Goal: Complete application form

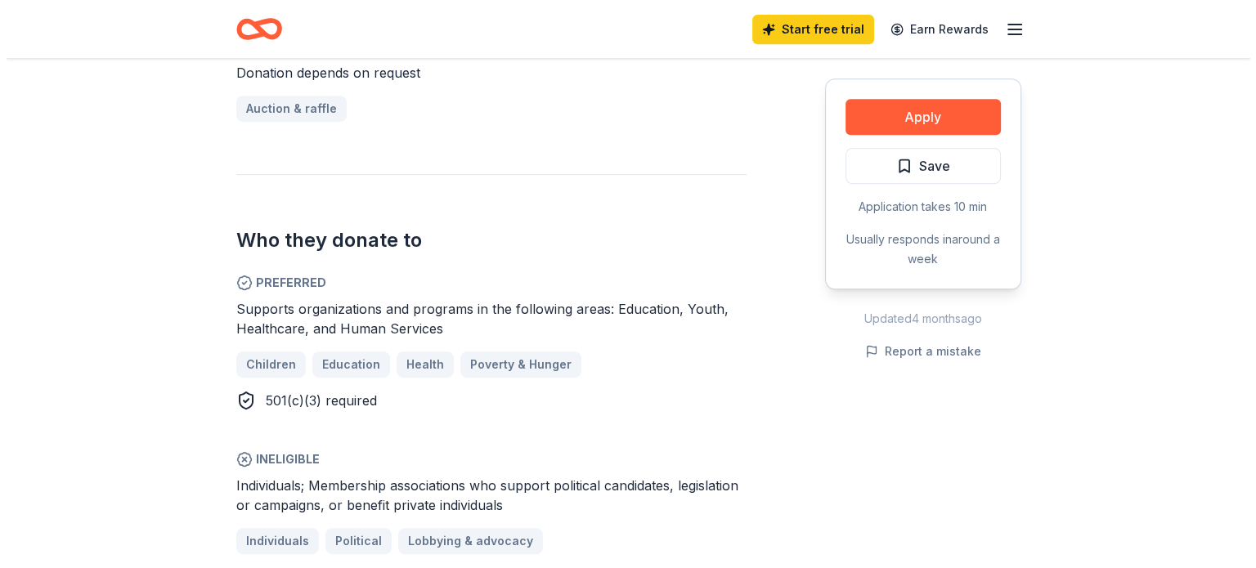
scroll to position [654, 0]
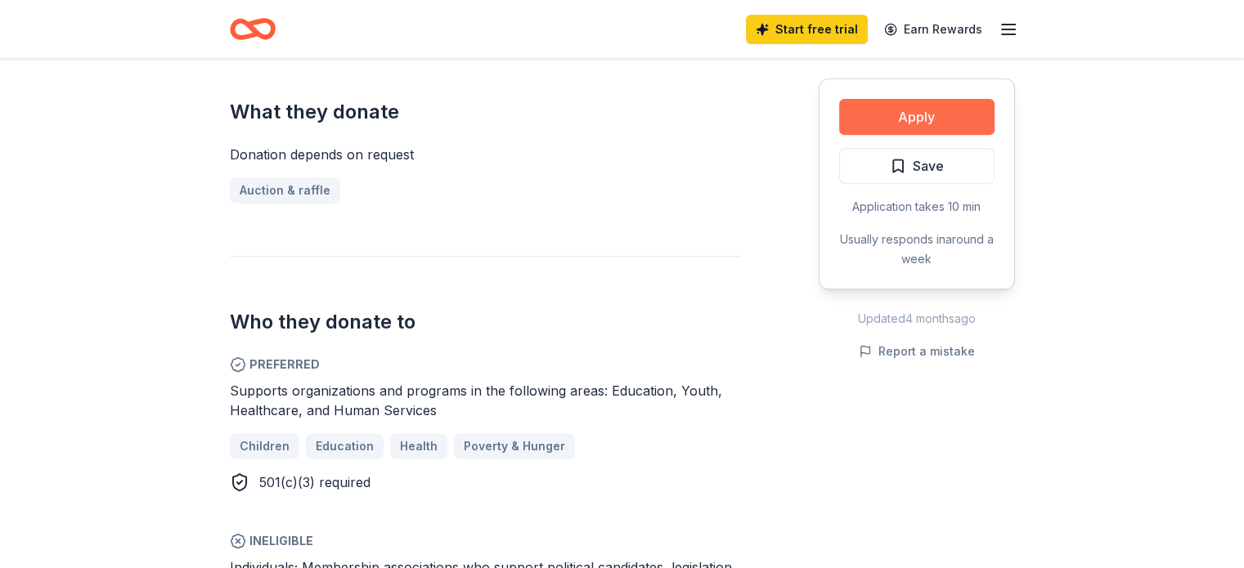
click at [902, 121] on button "Apply" at bounding box center [916, 117] width 155 height 36
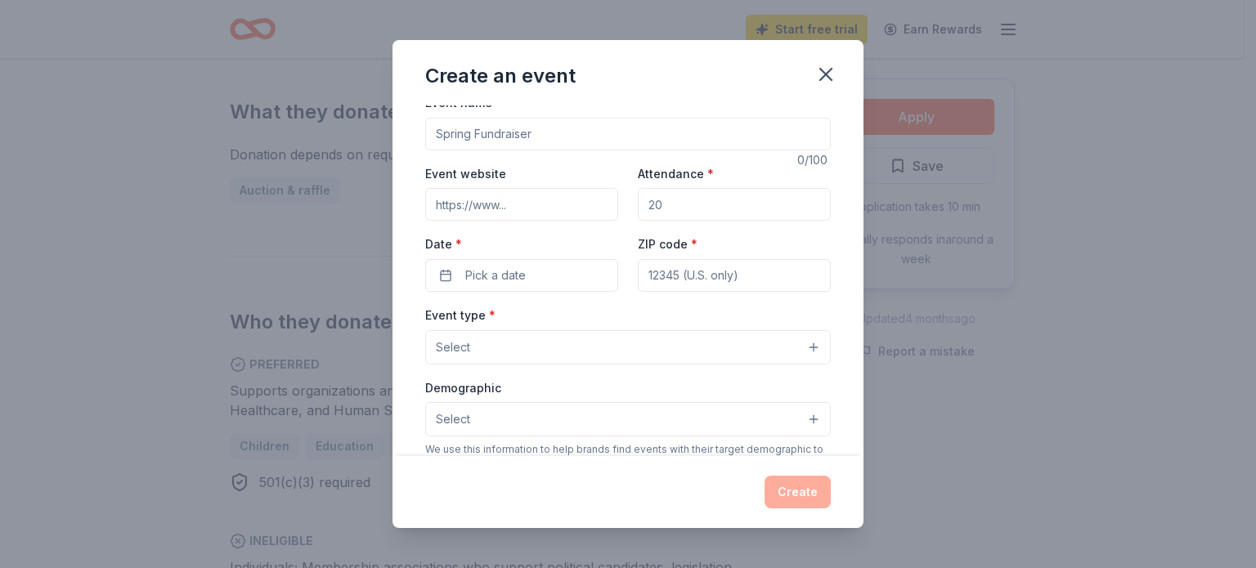
scroll to position [0, 0]
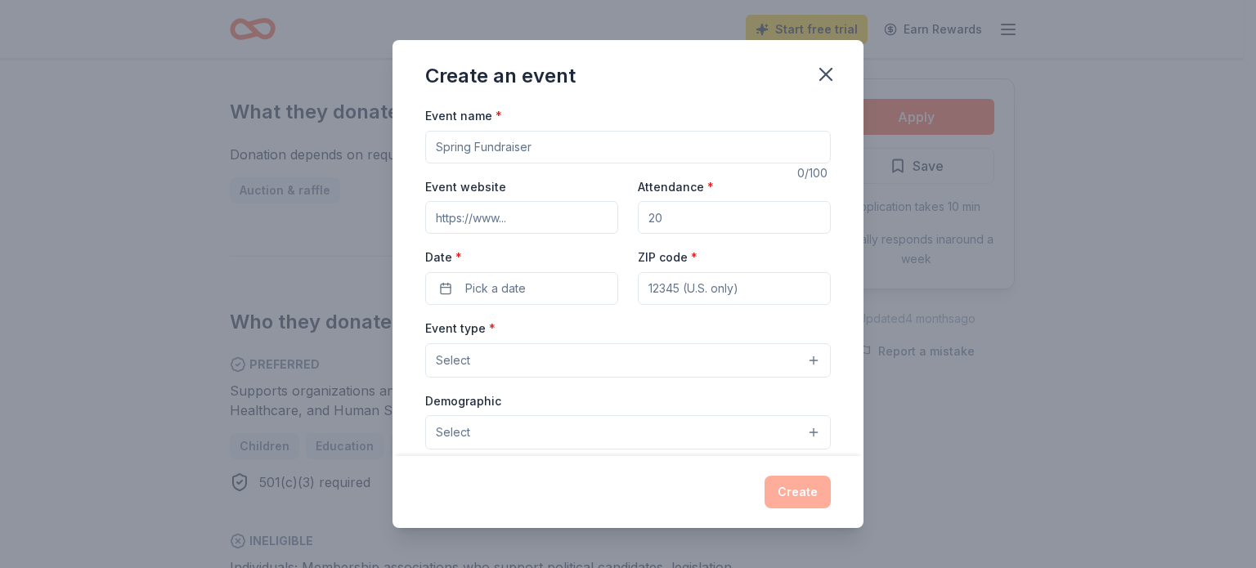
click at [541, 145] on input "Event name *" at bounding box center [628, 147] width 406 height 33
type input "Adopt A Tot 2025"
click at [680, 220] on input "Attendance *" at bounding box center [734, 217] width 193 height 33
type input "150"
click at [541, 284] on button "Pick a date" at bounding box center [521, 288] width 193 height 33
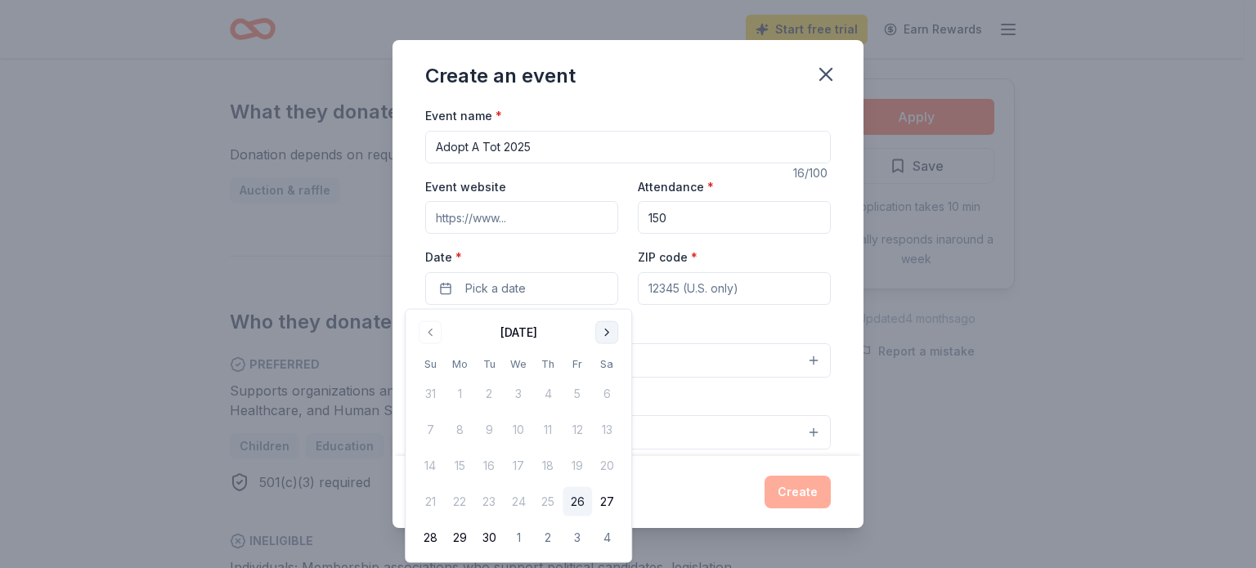
click at [605, 336] on button "Go to next month" at bounding box center [606, 332] width 23 height 23
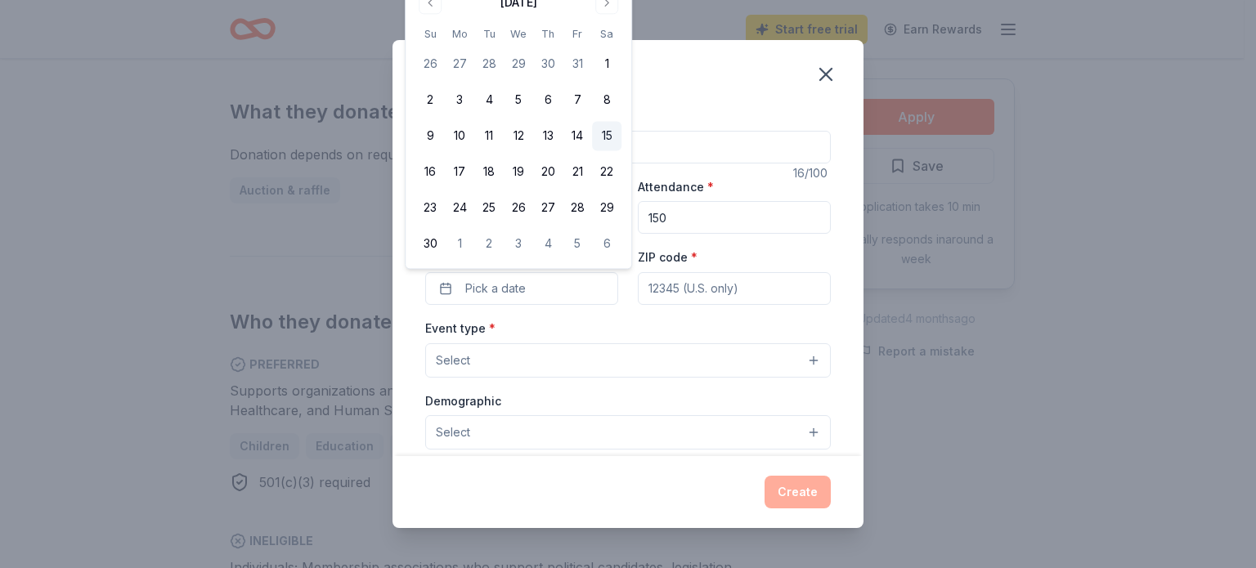
click at [608, 137] on button "15" at bounding box center [606, 136] width 29 height 29
click at [693, 287] on input "ZIP code *" at bounding box center [734, 288] width 193 height 33
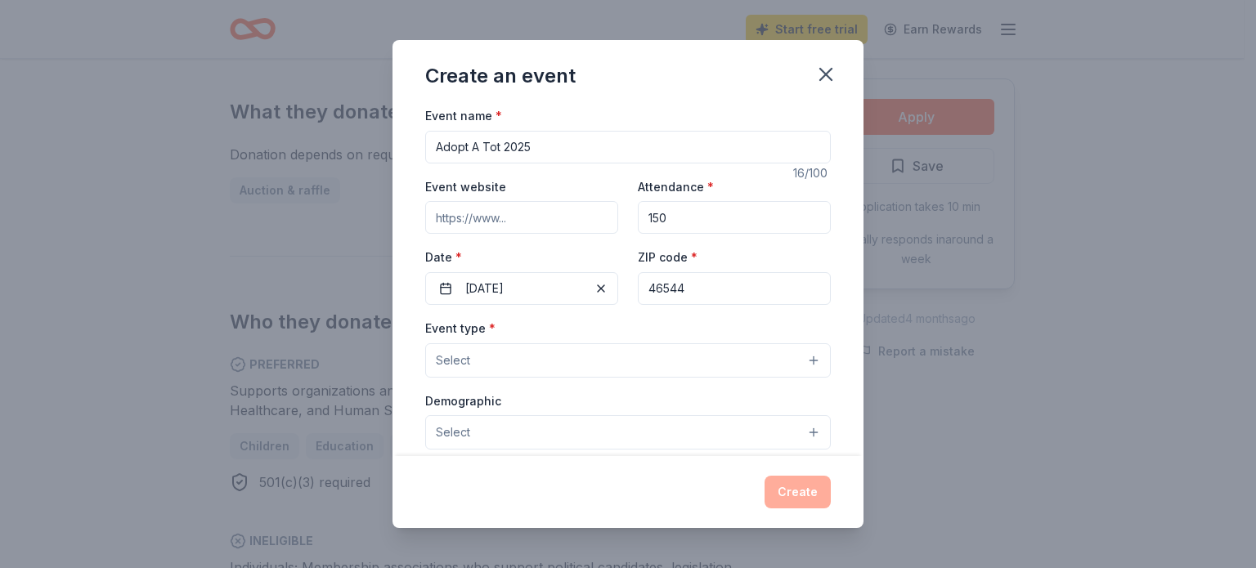
type input "46544"
click at [555, 361] on button "Select" at bounding box center [628, 360] width 406 height 34
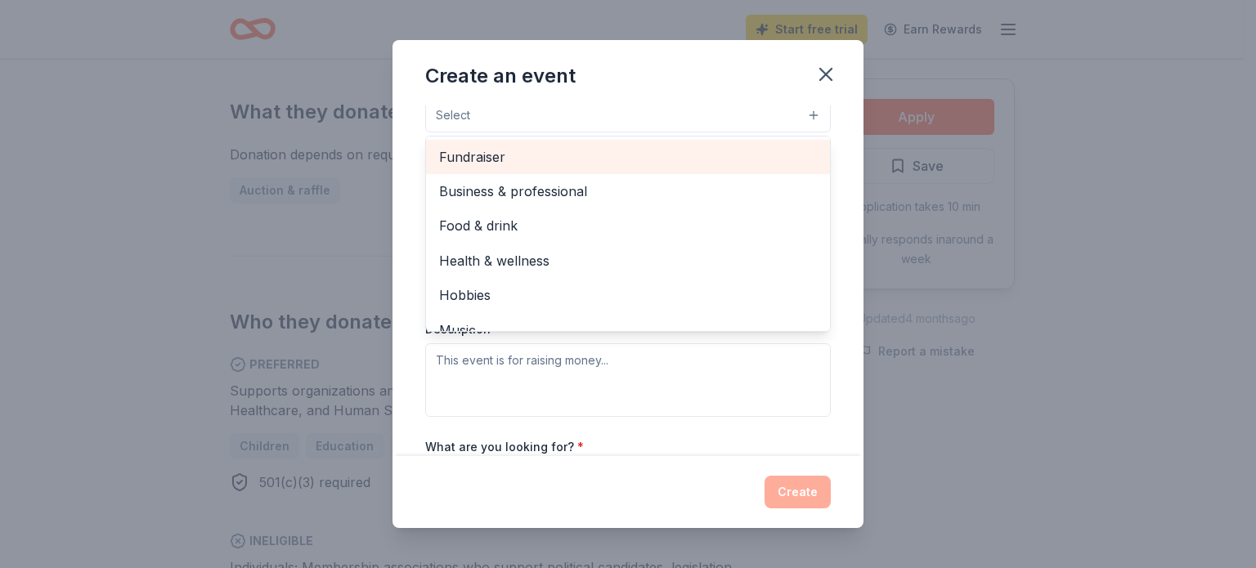
click at [559, 159] on span "Fundraiser" at bounding box center [628, 156] width 378 height 21
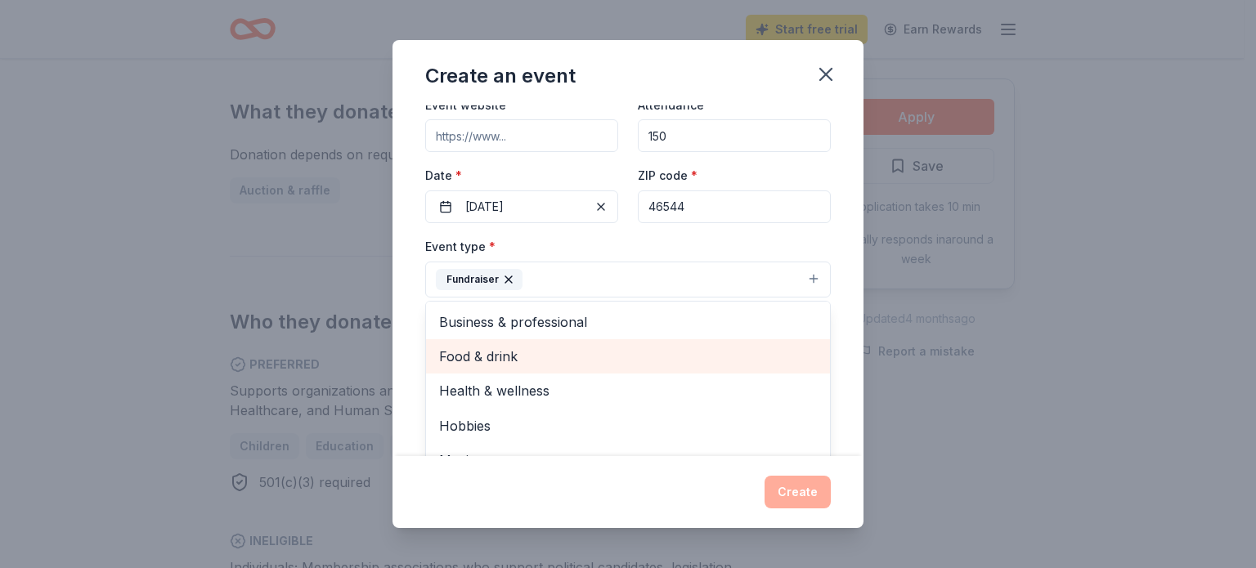
scroll to position [20, 0]
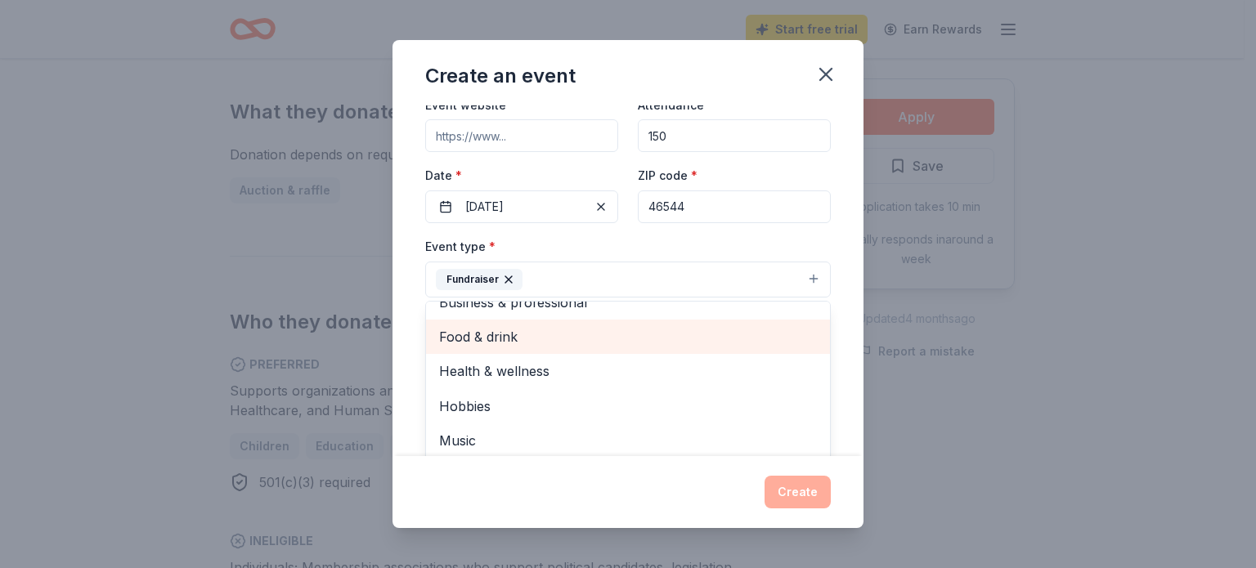
click at [509, 339] on span "Food & drink" at bounding box center [628, 336] width 378 height 21
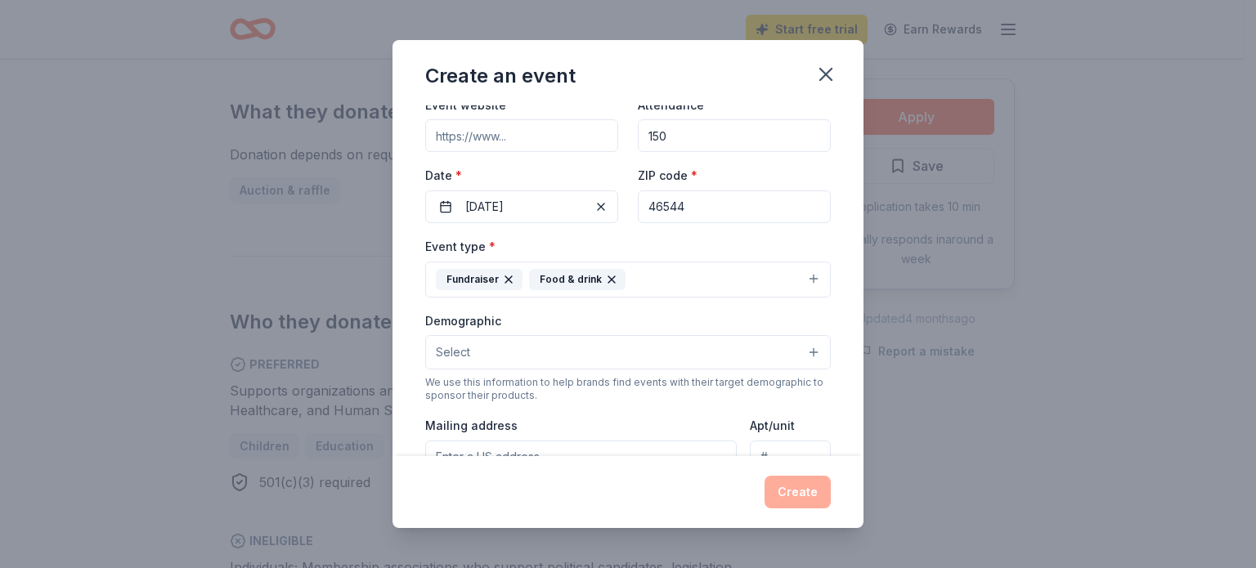
click at [801, 278] on button "Fundraiser Food & drink" at bounding box center [628, 280] width 406 height 36
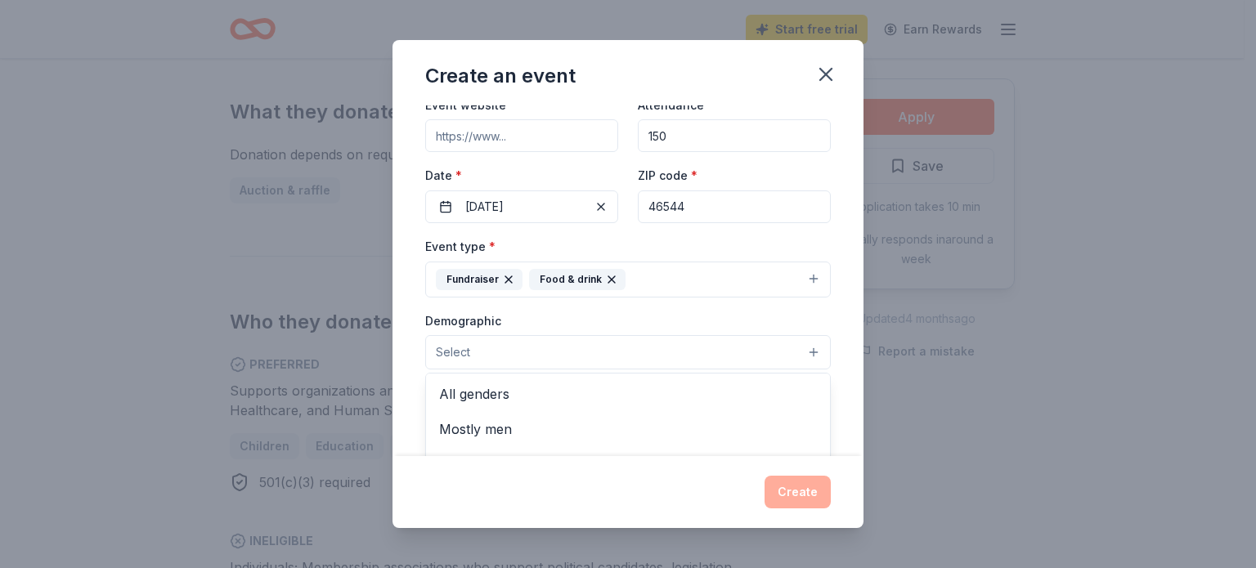
click at [572, 349] on button "Select" at bounding box center [628, 352] width 406 height 34
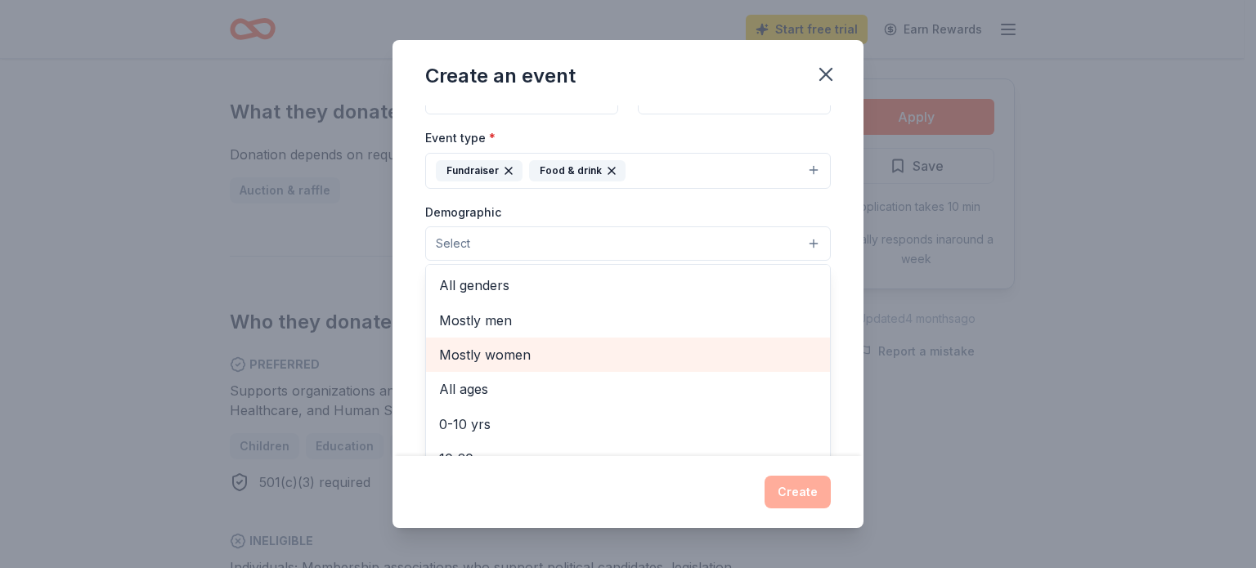
scroll to position [164, 0]
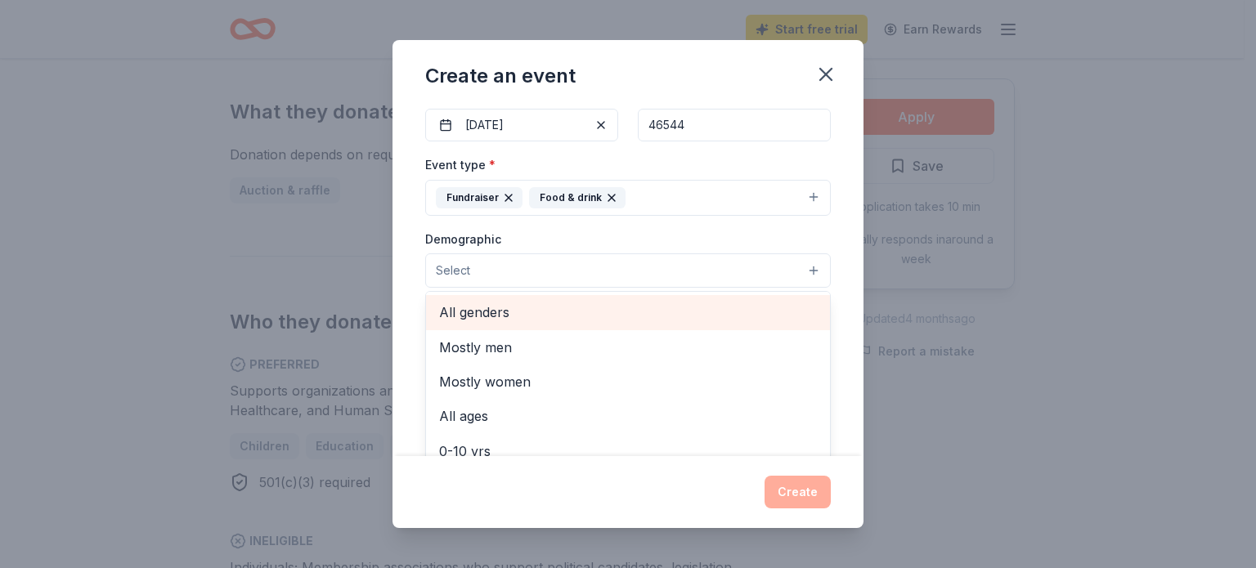
click at [520, 307] on span "All genders" at bounding box center [628, 312] width 378 height 21
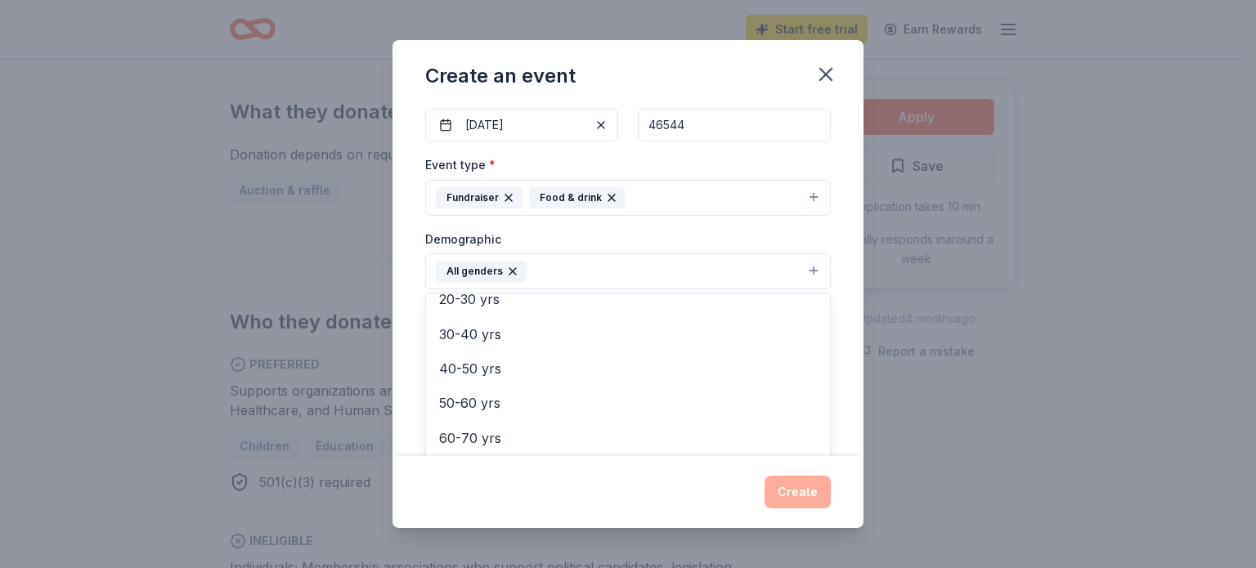
scroll to position [227, 0]
click at [698, 240] on div "Demographic All genders Mostly men Mostly women All ages [DEMOGRAPHIC_DATA] yrs…" at bounding box center [628, 259] width 406 height 61
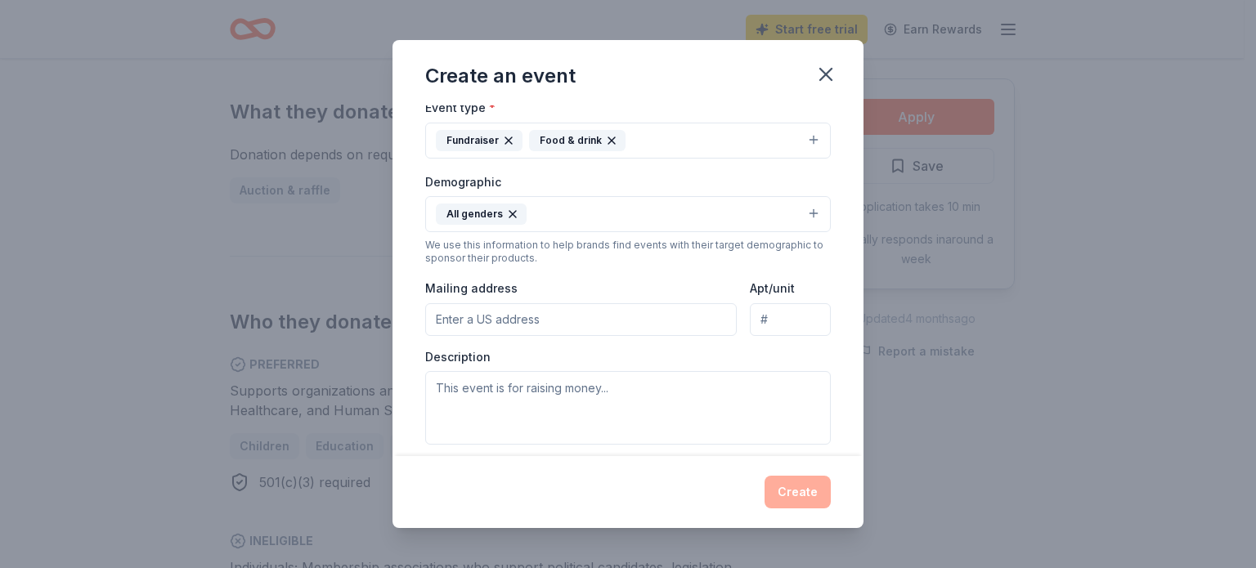
scroll to position [245, 0]
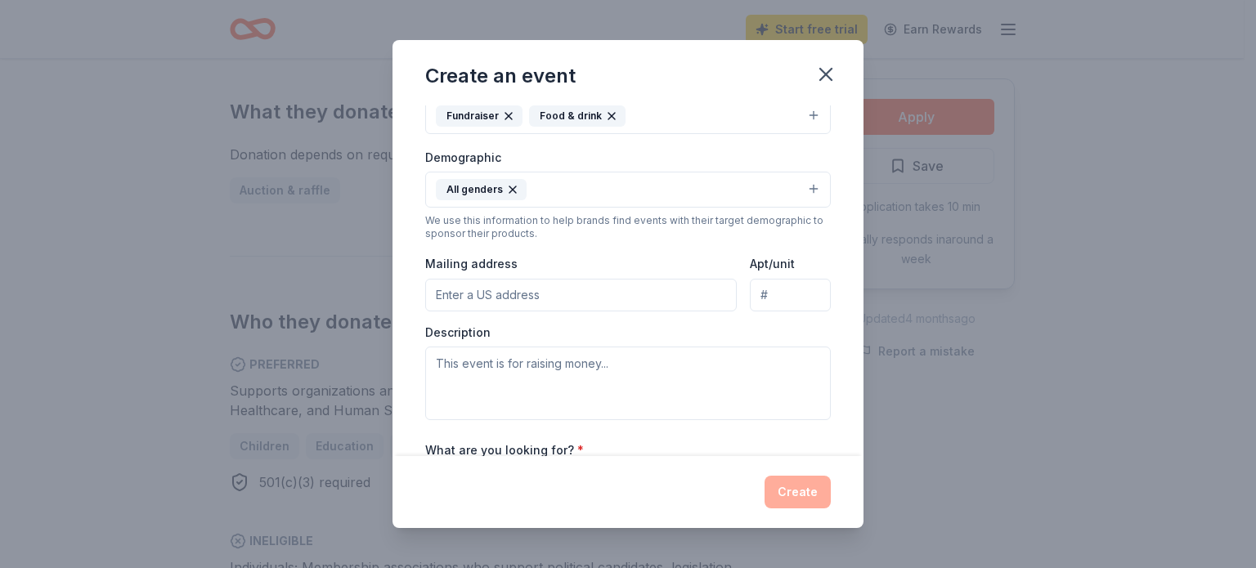
click at [586, 307] on input "Mailing address" at bounding box center [581, 295] width 312 height 33
click at [585, 294] on input "[STREET_ADDRESS][PERSON_NAME]" at bounding box center [581, 295] width 312 height 33
type input "[STREET_ADDRESS][PERSON_NAME]"
click at [536, 390] on textarea at bounding box center [628, 384] width 406 height 74
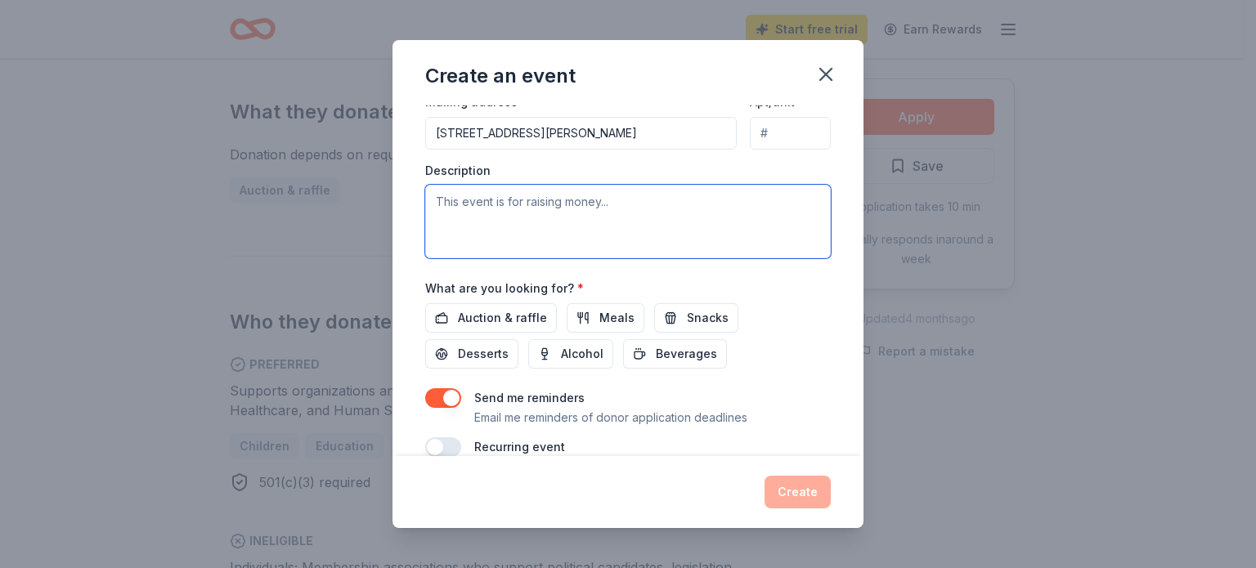
scroll to position [409, 0]
click at [519, 314] on span "Auction & raffle" at bounding box center [502, 317] width 89 height 20
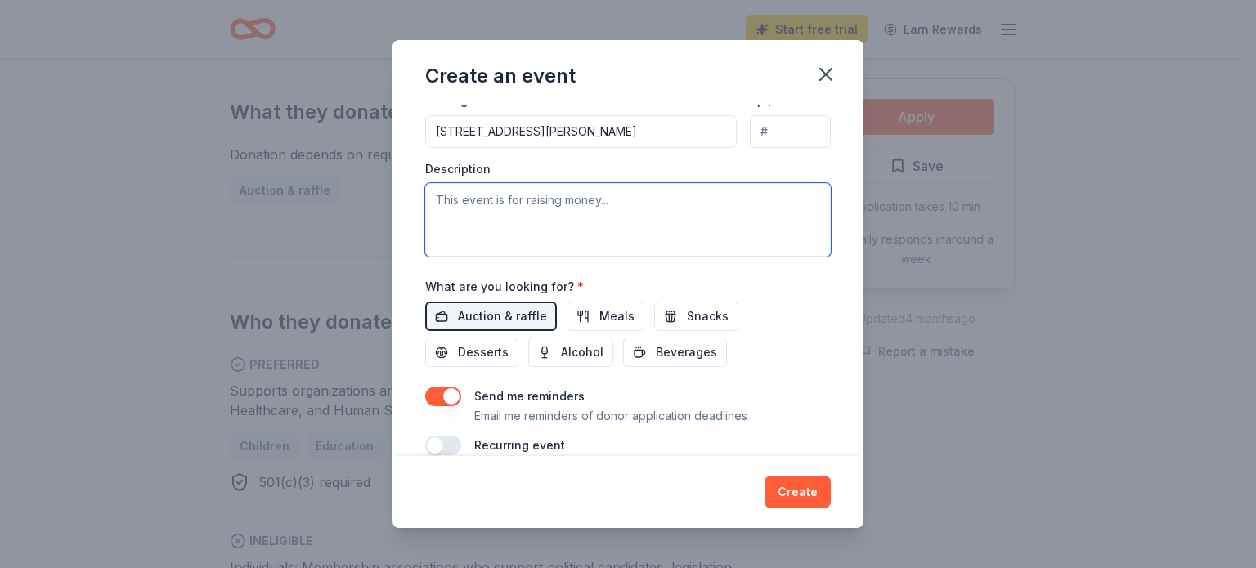
click at [507, 222] on textarea at bounding box center [628, 220] width 406 height 74
type textarea "A"
type textarea "H"
paste textarea "Heroes Helping Heroes Michiana, a 501(c)(3) nonprofit, is seeking sponsors and …"
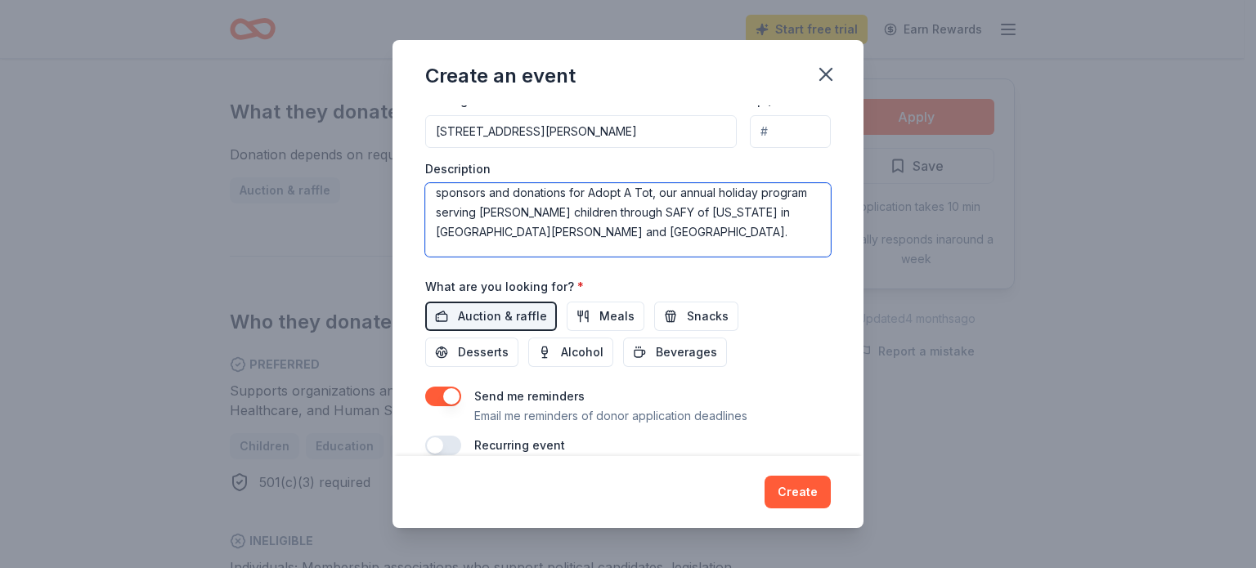
scroll to position [36, 0]
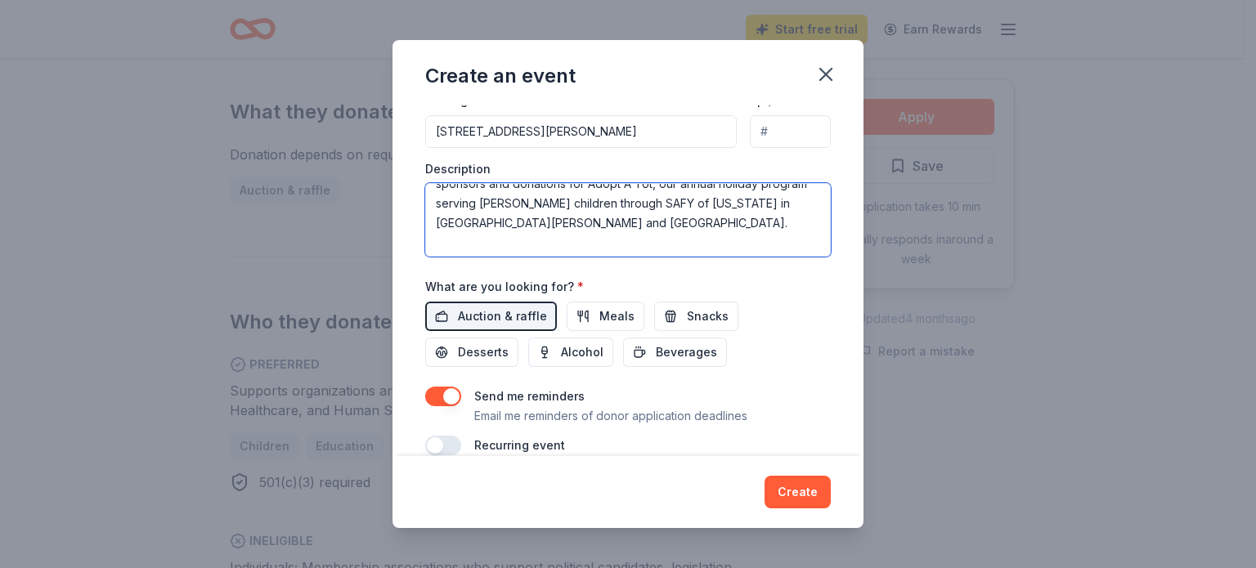
click at [684, 221] on textarea "Heroes Helping Heroes Michiana, a 501(c)(3) nonprofit, is seeking sponsors and …" at bounding box center [628, 220] width 406 height 74
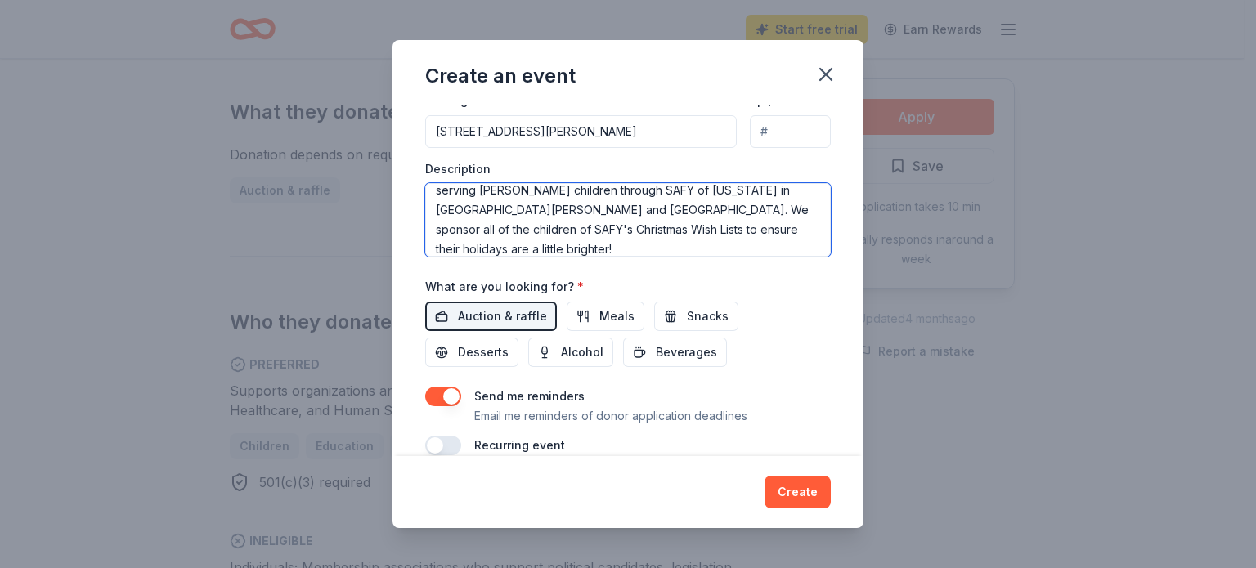
scroll to position [131, 0]
click at [586, 206] on textarea "Heroes Helping Heroes Michiana, a 501(c)(3) nonprofit, is seeking sponsors and …" at bounding box center [628, 220] width 406 height 74
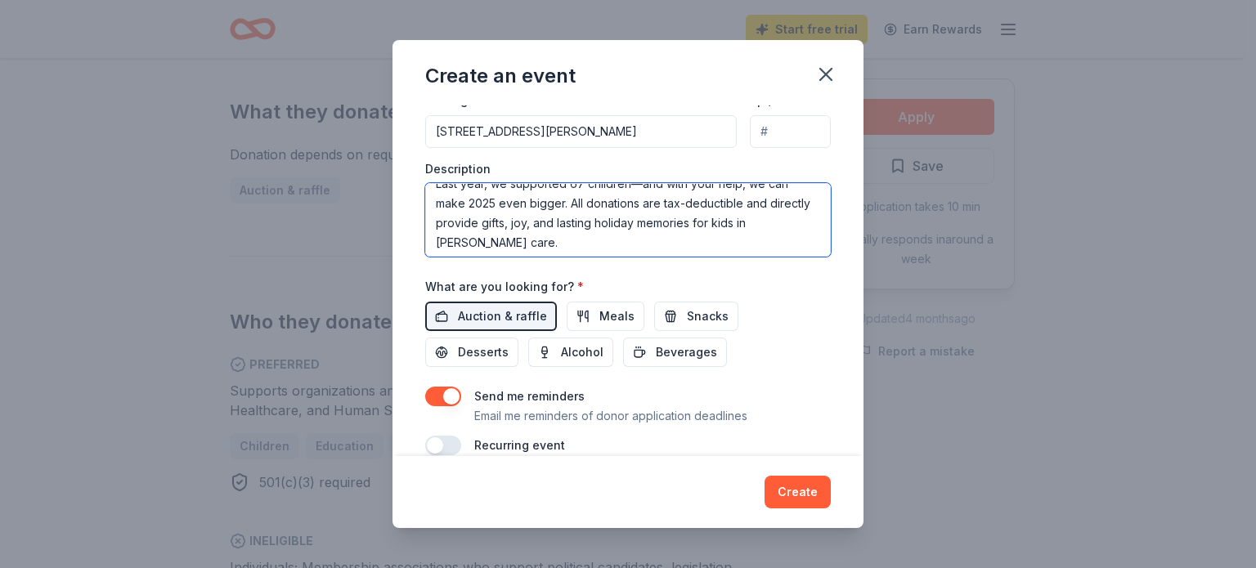
scroll to position [157, 0]
type textarea "Heroes Helping Heroes Michiana, a 501(c)(3) nonprofit, is seeking sponsors and …"
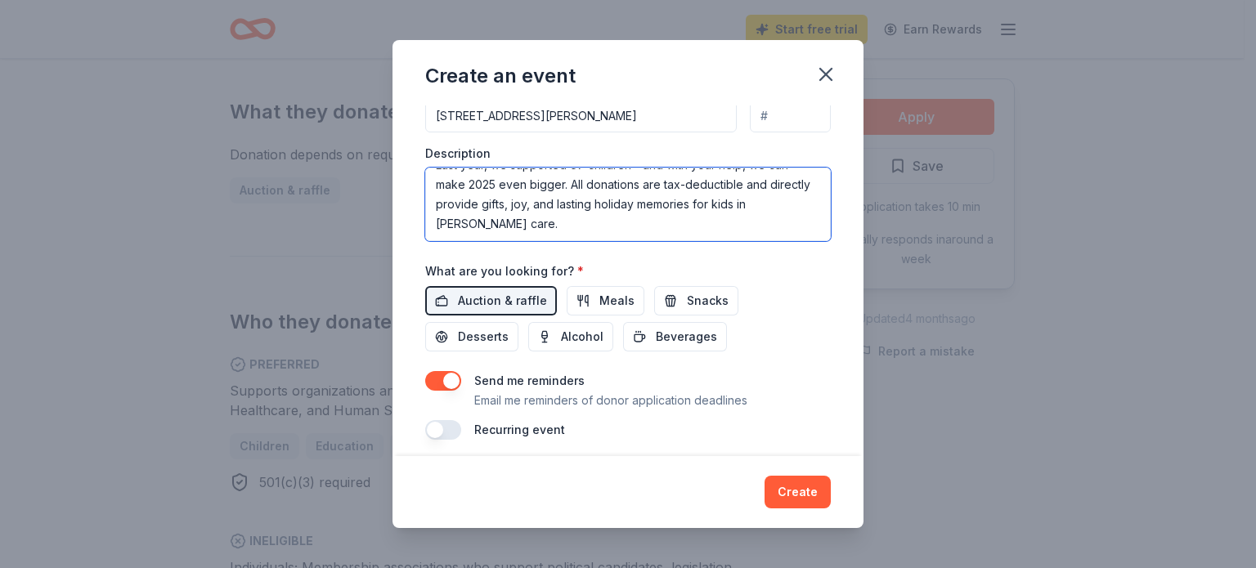
scroll to position [433, 0]
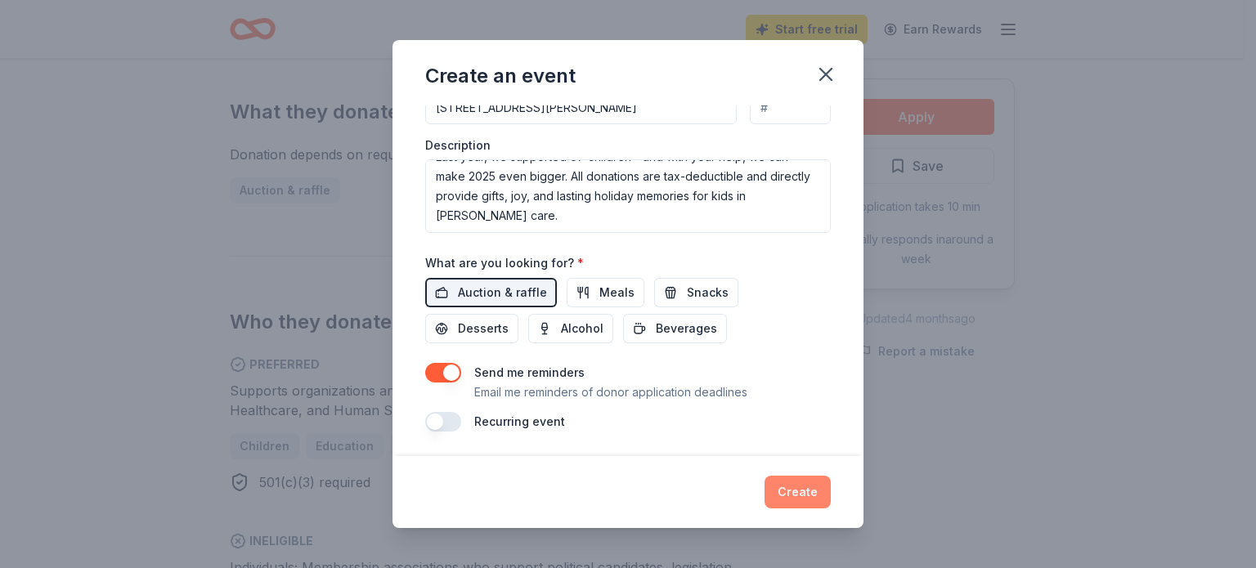
click at [804, 496] on button "Create" at bounding box center [798, 492] width 66 height 33
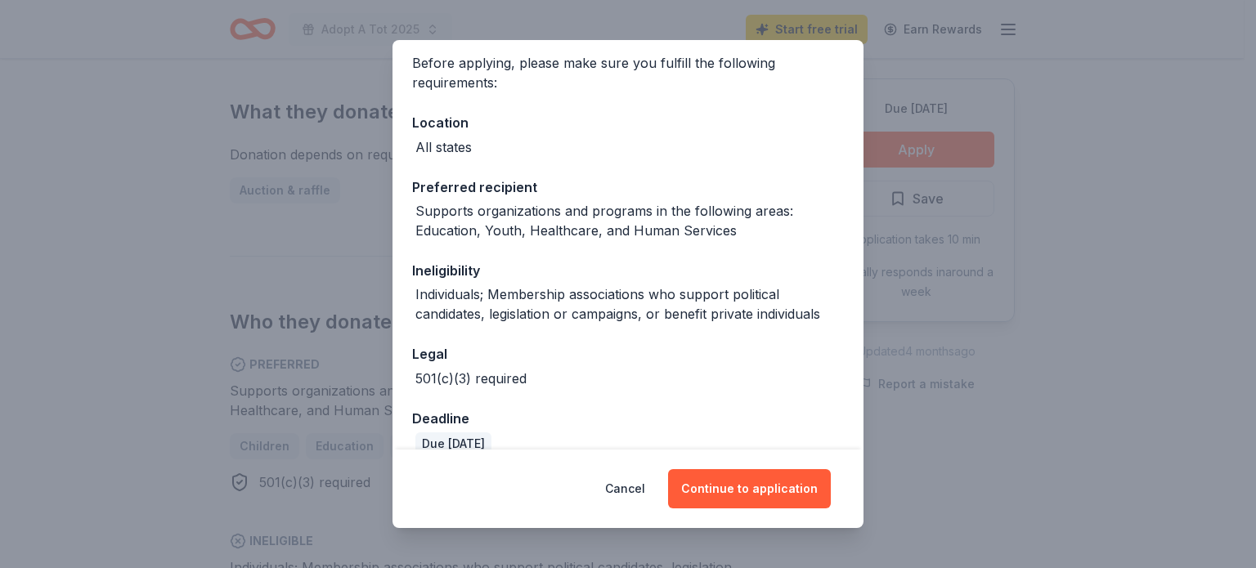
scroll to position [150, 0]
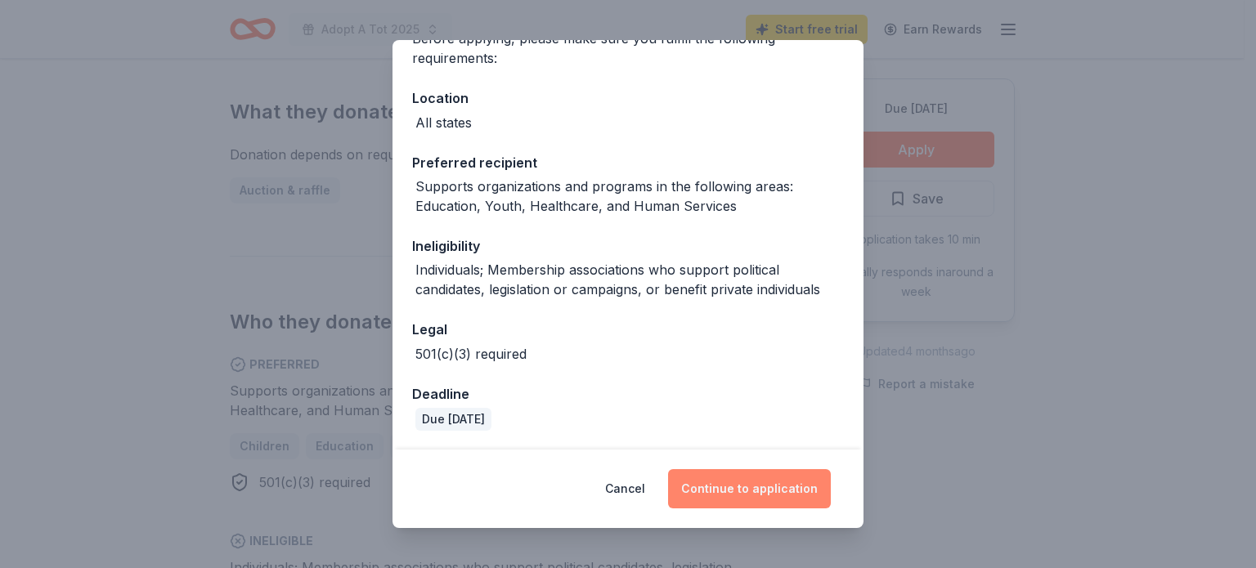
click at [740, 491] on button "Continue to application" at bounding box center [749, 488] width 163 height 39
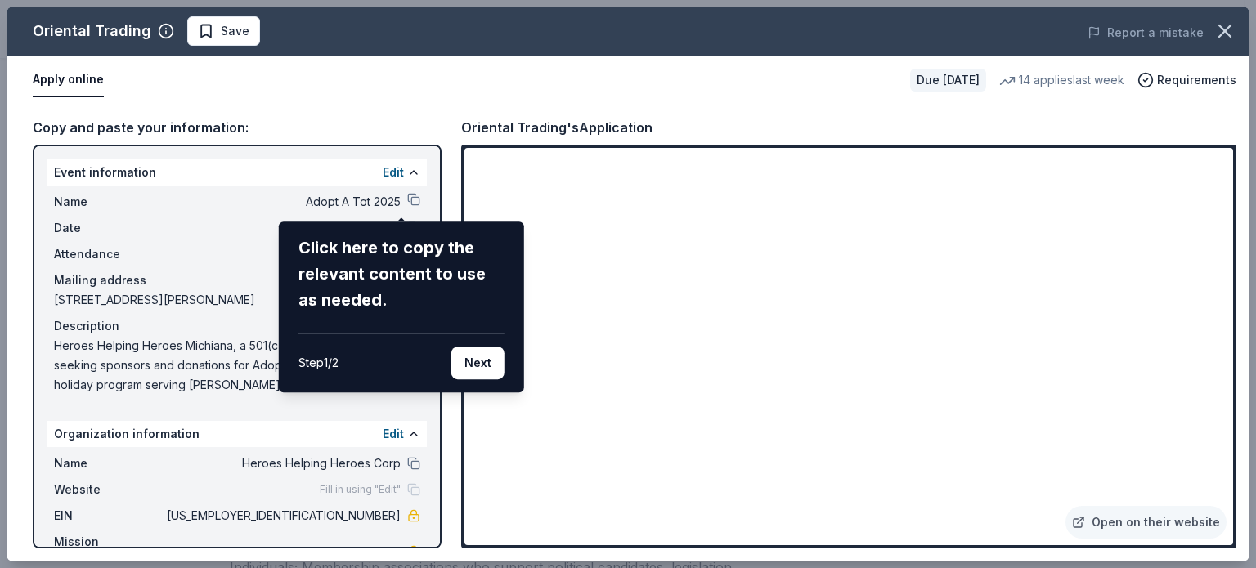
click at [1197, 159] on div "Oriental Trading Save Report a mistake Apply online Due [DATE] 14 applies last …" at bounding box center [628, 284] width 1243 height 555
click at [402, 203] on div "Oriental Trading Save Report a mistake Apply online Due [DATE] 14 applies last …" at bounding box center [628, 284] width 1243 height 555
drag, startPoint x: 432, startPoint y: 454, endPoint x: 435, endPoint y: 487, distance: 32.9
click at [435, 486] on div "Oriental Trading Save Report a mistake Apply online Due [DATE] 14 applies last …" at bounding box center [628, 284] width 1243 height 555
click at [477, 357] on button "Next" at bounding box center [477, 363] width 53 height 33
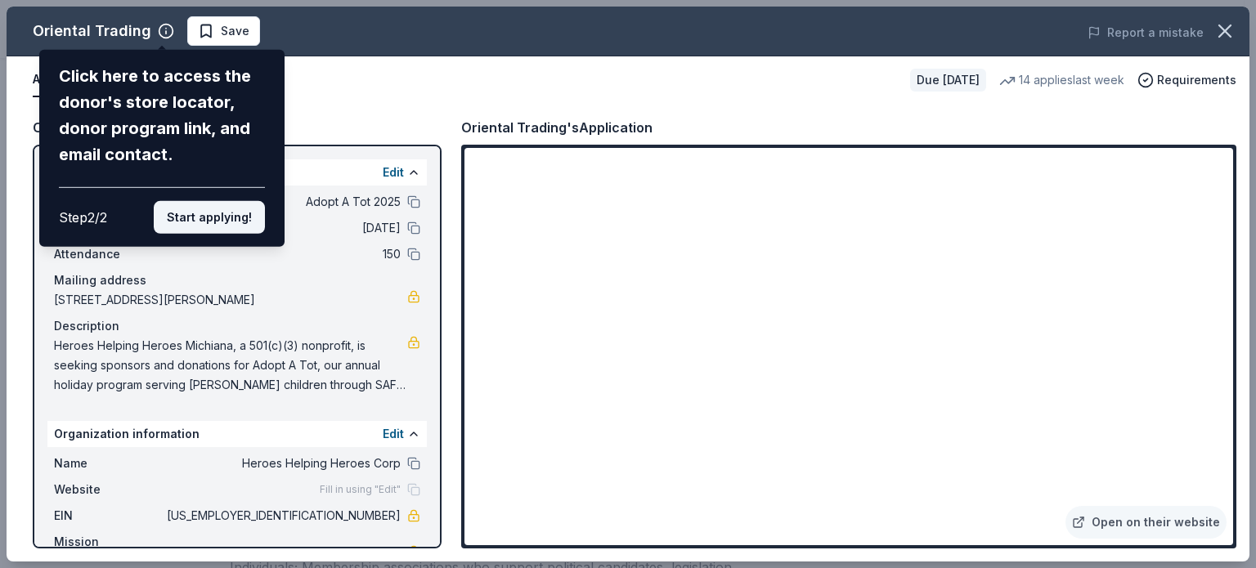
click at [202, 218] on button "Start applying!" at bounding box center [209, 217] width 111 height 33
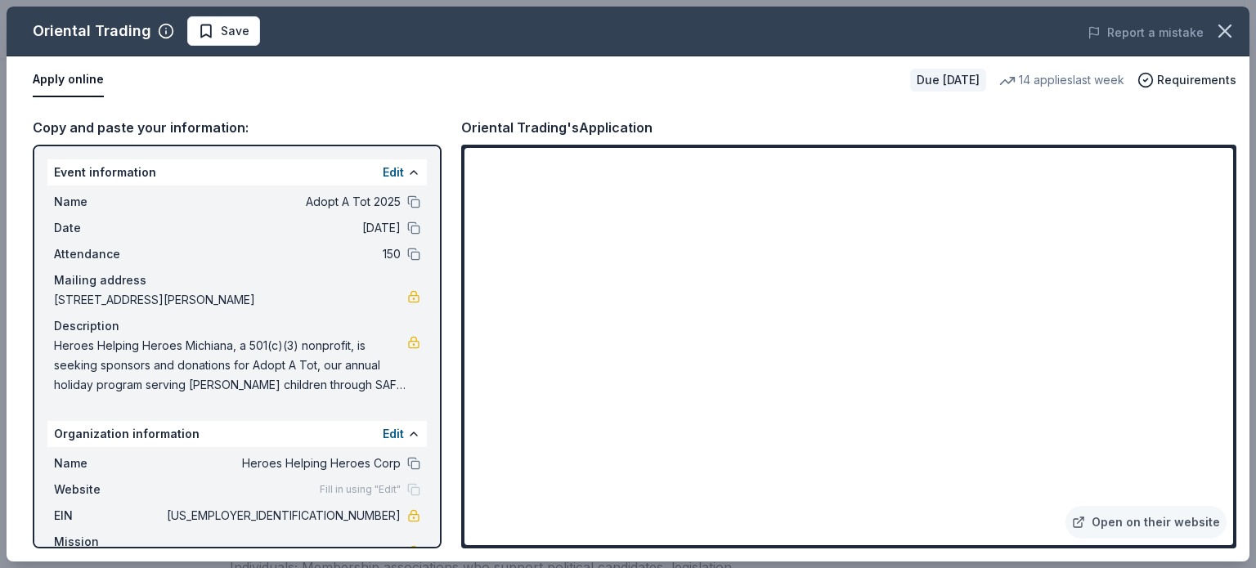
click at [359, 378] on span "Heroes Helping Heroes Michiana, a 501(c)(3) nonprofit, is seeking sponsors and …" at bounding box center [230, 365] width 353 height 59
click at [231, 368] on span "Heroes Helping Heroes Michiana, a 501(c)(3) nonprofit, is seeking sponsors and …" at bounding box center [230, 365] width 353 height 59
drag, startPoint x: 357, startPoint y: 388, endPoint x: 186, endPoint y: 362, distance: 172.1
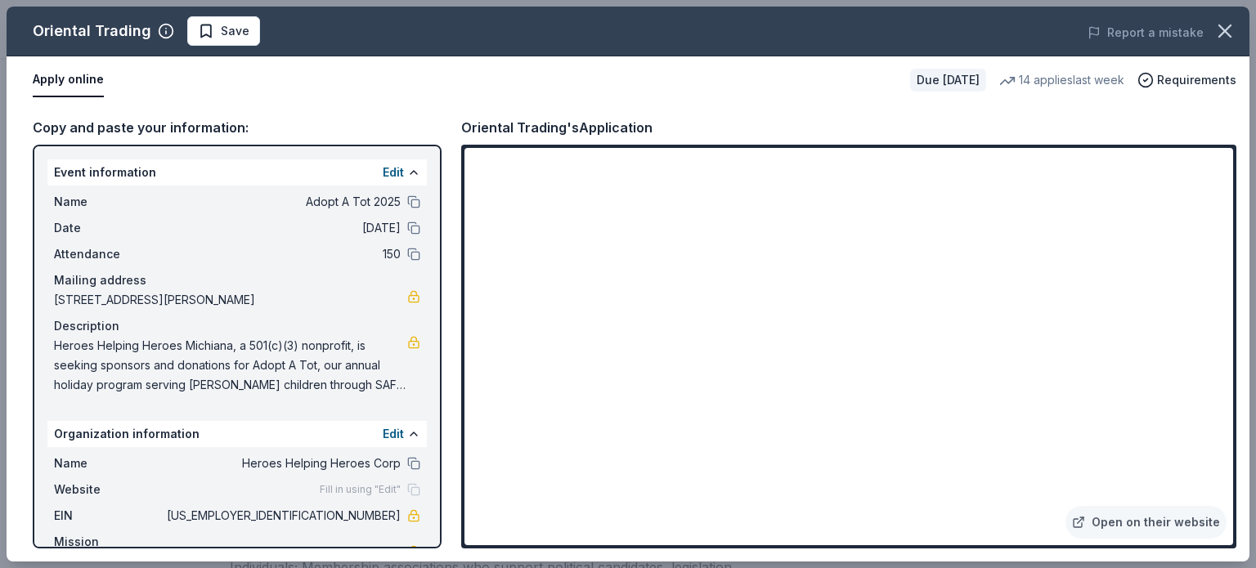
click at [186, 362] on span "Heroes Helping Heroes Michiana, a 501(c)(3) nonprofit, is seeking sponsors and …" at bounding box center [230, 365] width 353 height 59
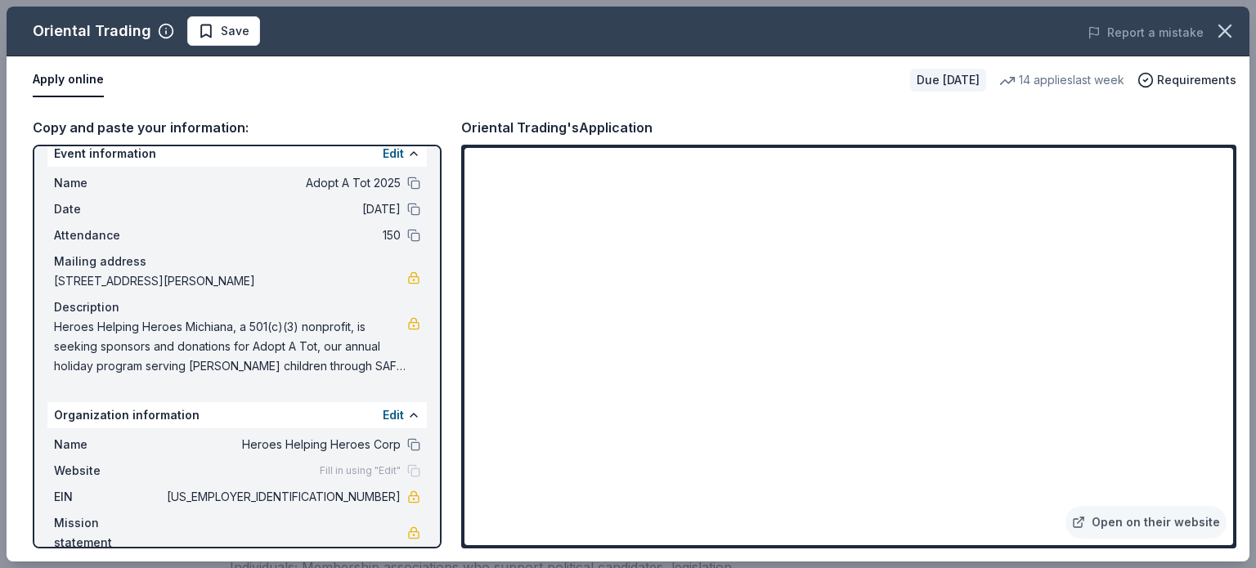
scroll to position [0, 0]
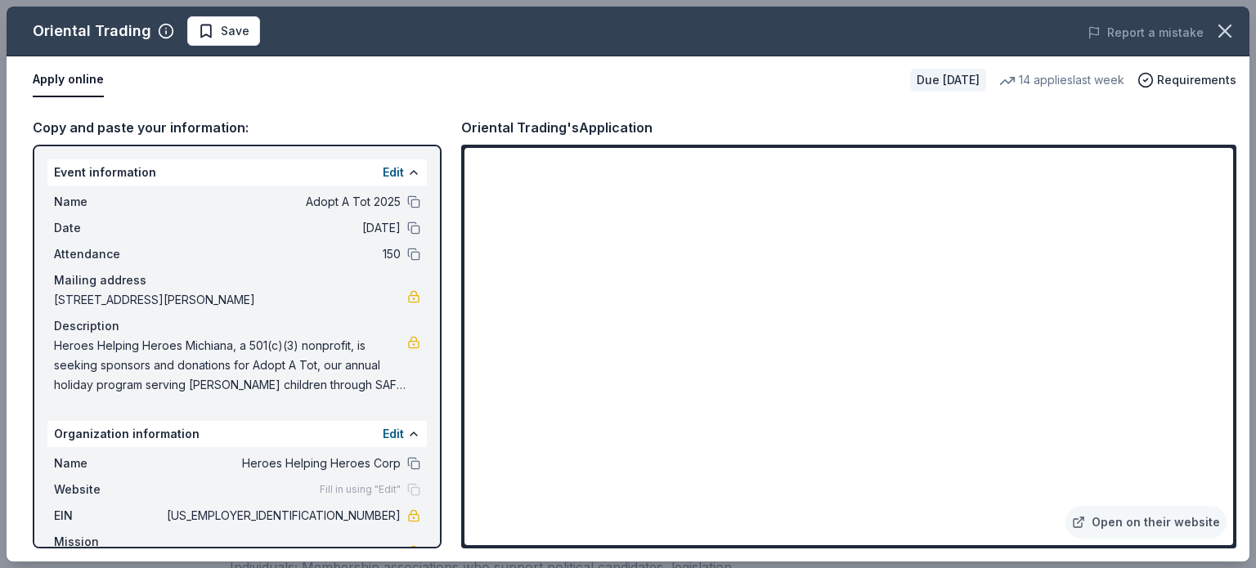
click at [352, 512] on span "[US_EMPLOYER_IDENTIFICATION_NUMBER]" at bounding box center [282, 516] width 237 height 20
